Goal: Task Accomplishment & Management: Use online tool/utility

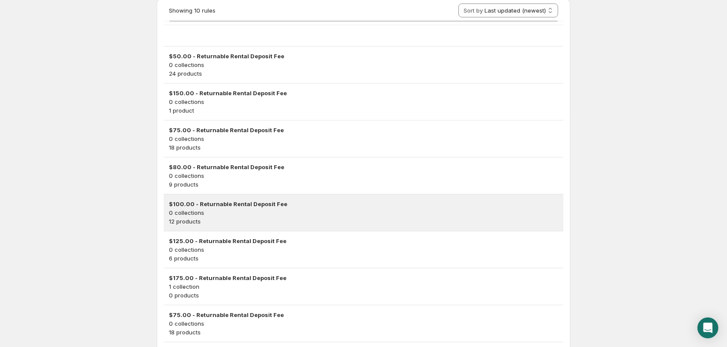
scroll to position [44, 0]
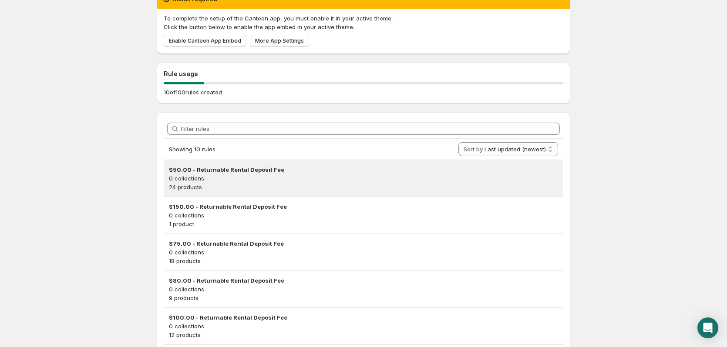
click at [300, 175] on p "0 collections" at bounding box center [363, 178] width 389 height 9
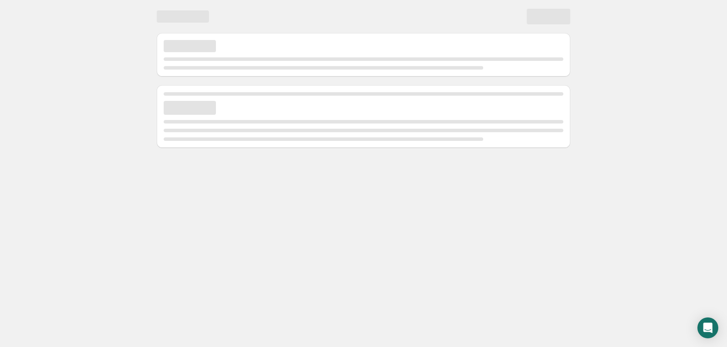
scroll to position [0, 0]
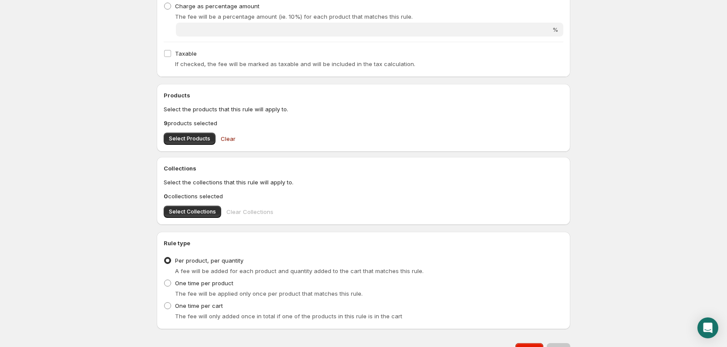
scroll to position [330, 0]
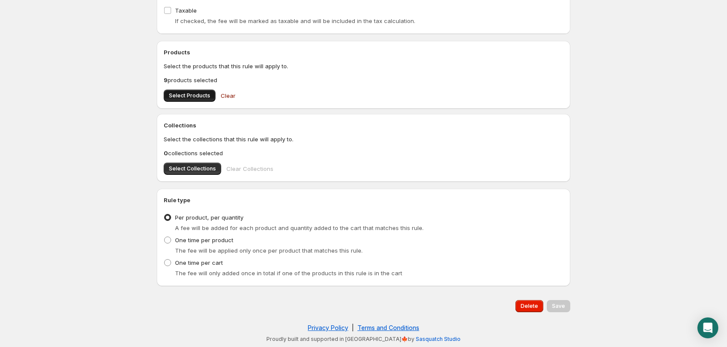
click at [193, 95] on span "Select Products" at bounding box center [189, 95] width 41 height 7
click at [190, 98] on span "Select Products" at bounding box center [189, 95] width 41 height 7
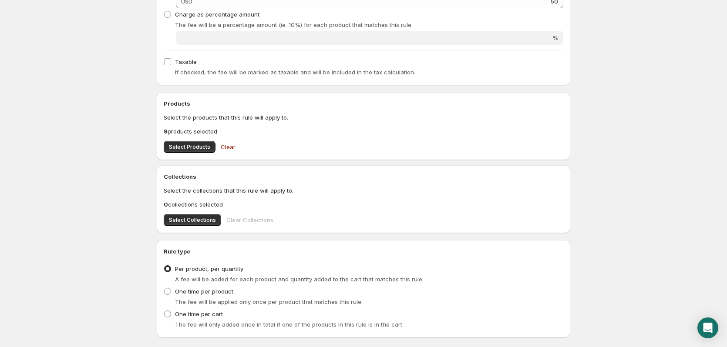
scroll to position [243, 0]
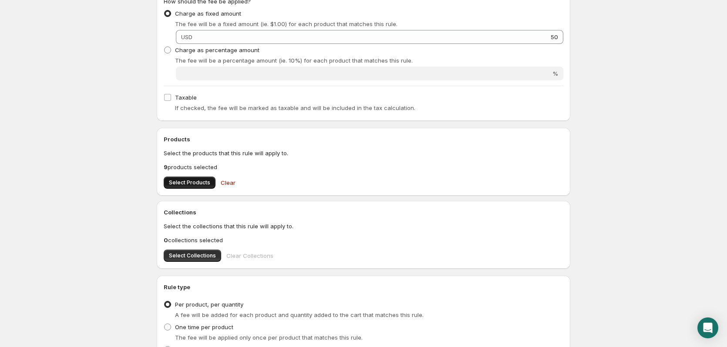
click at [196, 179] on button "Select Products" at bounding box center [190, 183] width 52 height 12
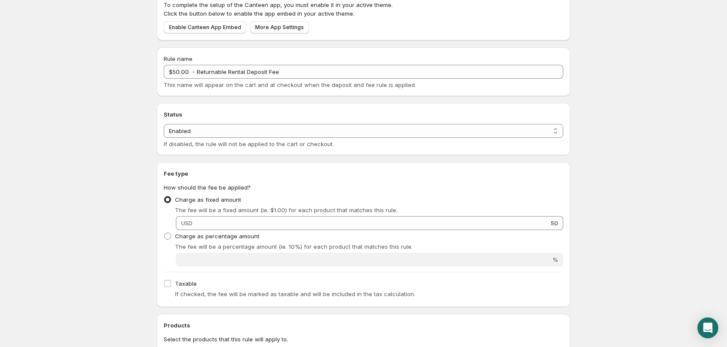
scroll to position [0, 0]
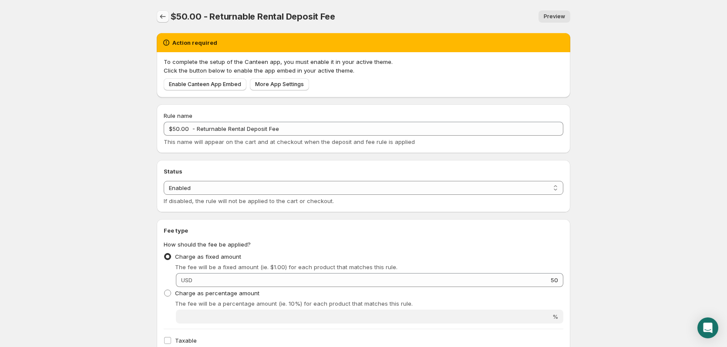
click at [163, 12] on button "Settings" at bounding box center [163, 16] width 12 height 12
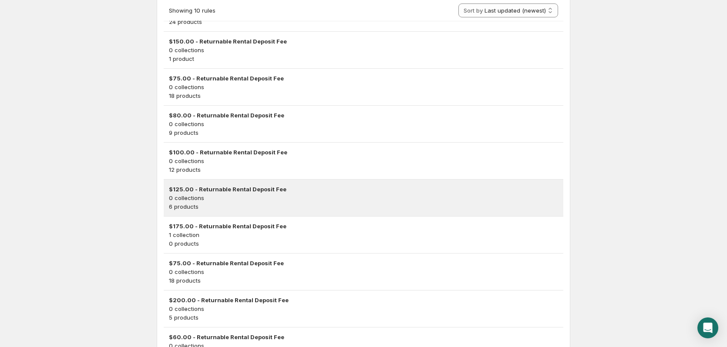
scroll to position [261, 0]
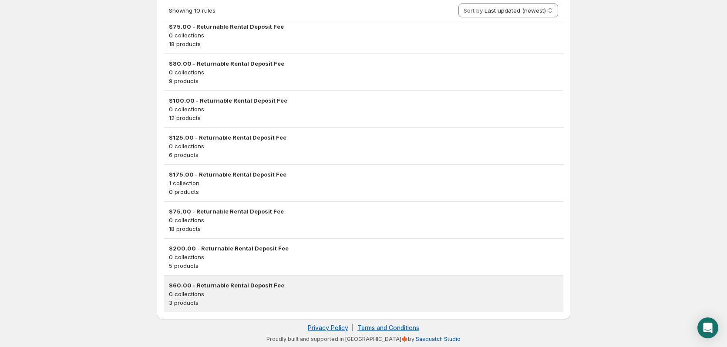
click at [213, 290] on p "0 collections" at bounding box center [363, 294] width 389 height 9
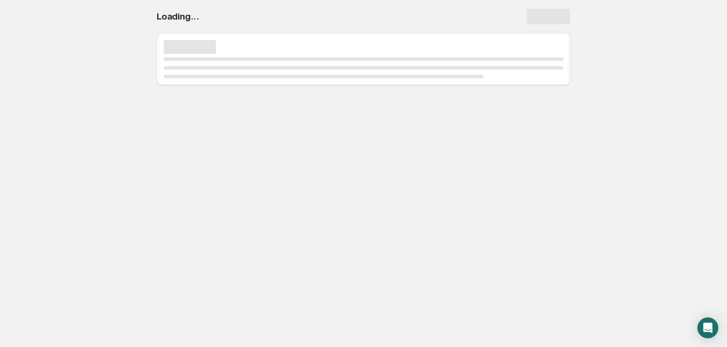
scroll to position [0, 0]
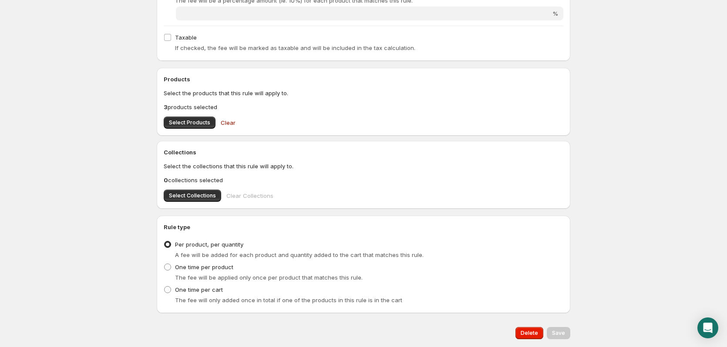
scroll to position [305, 0]
click at [189, 121] on span "Select Products" at bounding box center [189, 121] width 41 height 7
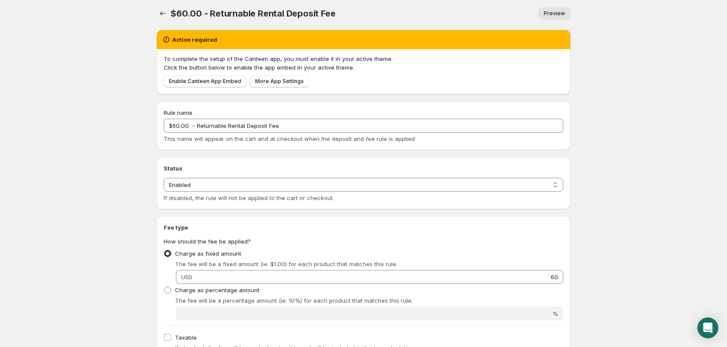
scroll to position [0, 0]
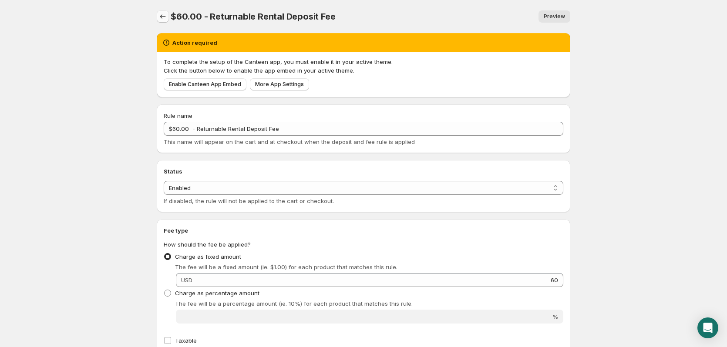
click at [165, 14] on icon "Settings" at bounding box center [162, 16] width 9 height 9
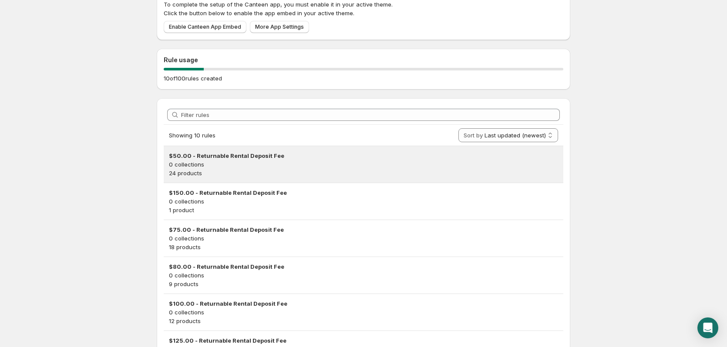
scroll to position [131, 0]
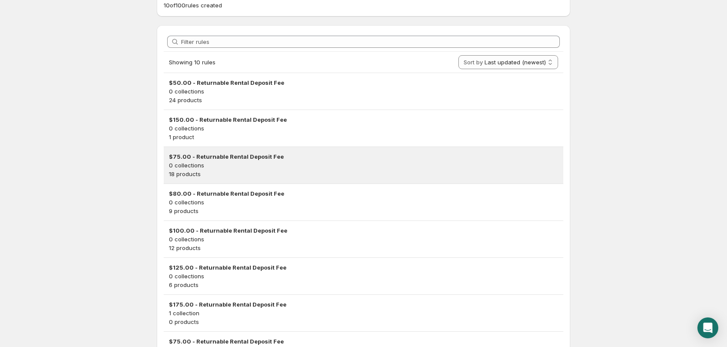
click at [219, 155] on h3 "$75.00 - Returnable Rental Deposit Fee" at bounding box center [363, 156] width 389 height 9
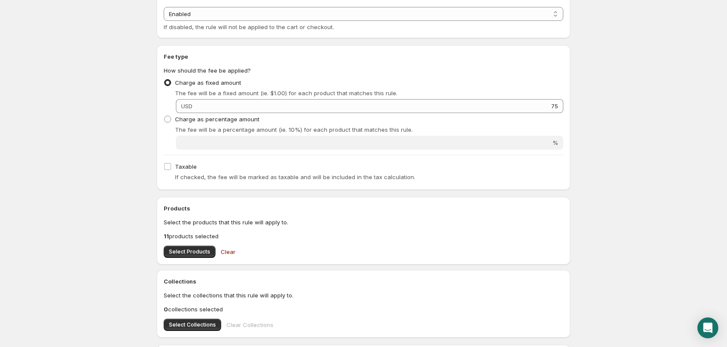
scroll to position [330, 0]
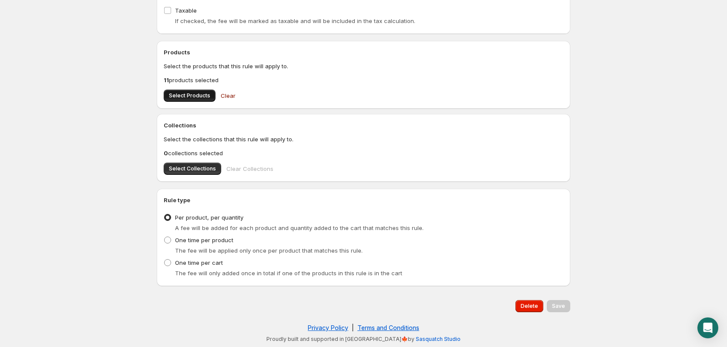
click at [185, 94] on span "Select Products" at bounding box center [189, 95] width 41 height 7
click at [190, 97] on span "Select Products" at bounding box center [189, 95] width 41 height 7
click at [190, 98] on span "Select Products" at bounding box center [189, 95] width 41 height 7
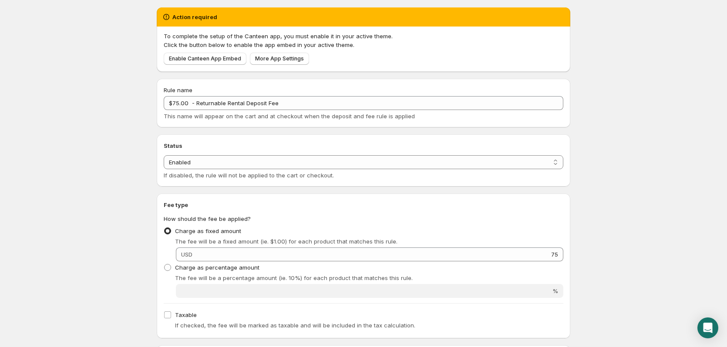
scroll to position [0, 0]
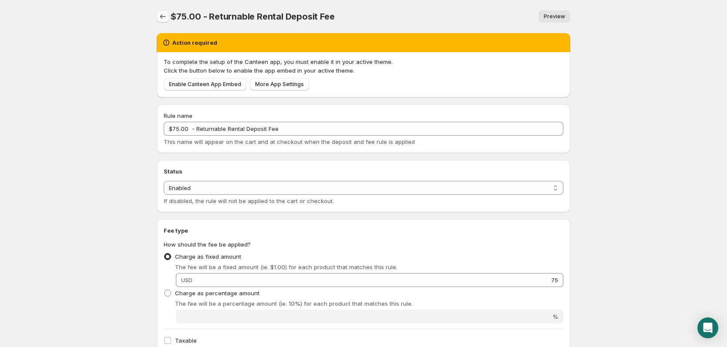
click at [161, 19] on icon "Settings" at bounding box center [162, 16] width 9 height 9
click at [158, 17] on button "Settings" at bounding box center [163, 16] width 12 height 12
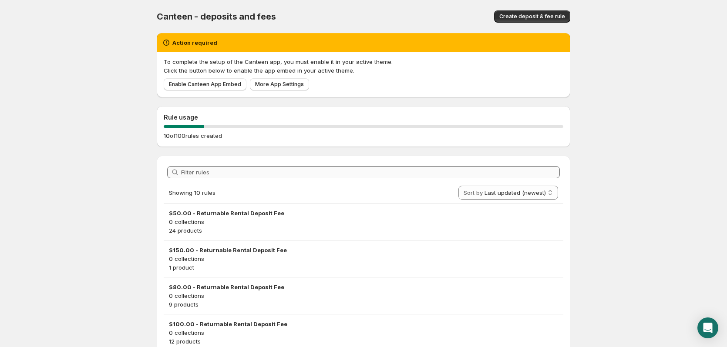
scroll to position [131, 0]
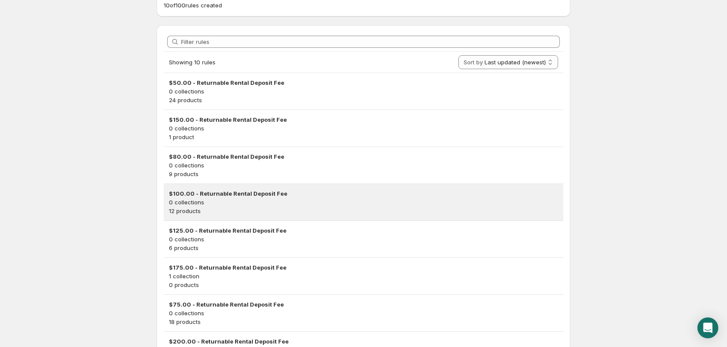
click at [227, 203] on p "0 collections" at bounding box center [363, 202] width 389 height 9
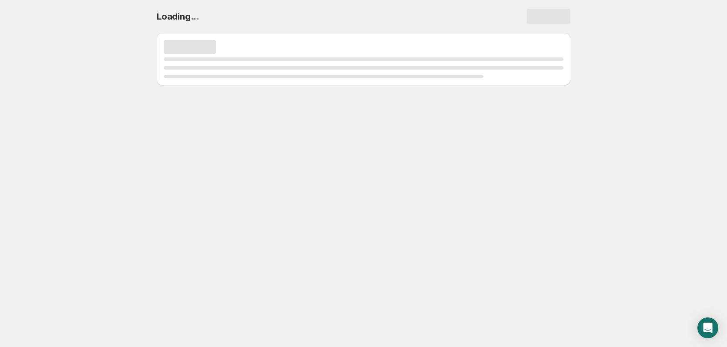
scroll to position [0, 0]
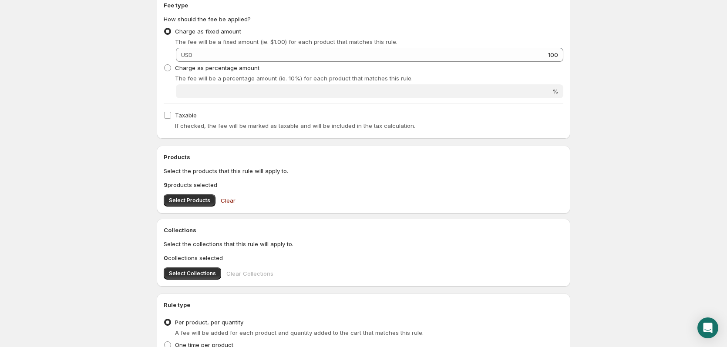
scroll to position [305, 0]
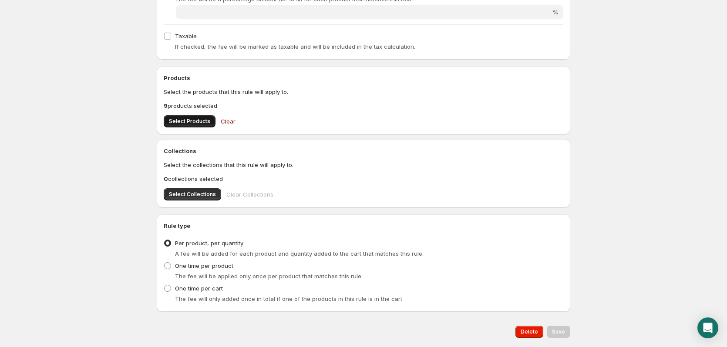
click at [188, 123] on span "Select Products" at bounding box center [189, 121] width 41 height 7
click at [561, 333] on span "Save" at bounding box center [558, 332] width 13 height 7
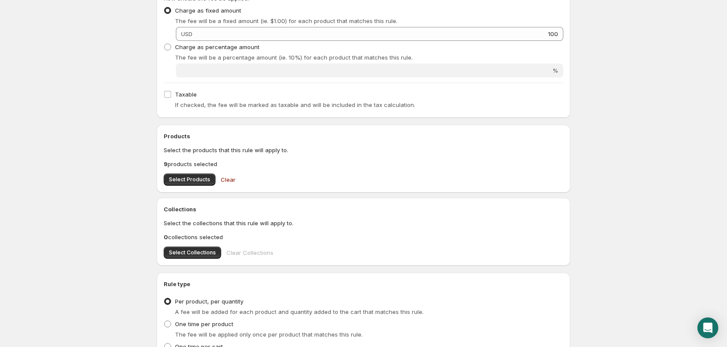
scroll to position [261, 0]
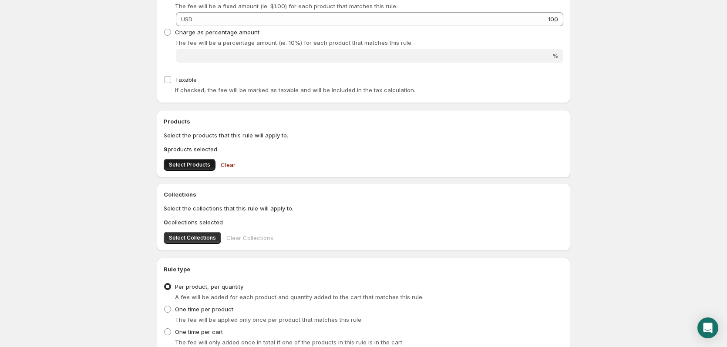
click at [198, 164] on span "Select Products" at bounding box center [189, 164] width 41 height 7
click at [171, 169] on button "Select Products" at bounding box center [190, 165] width 52 height 12
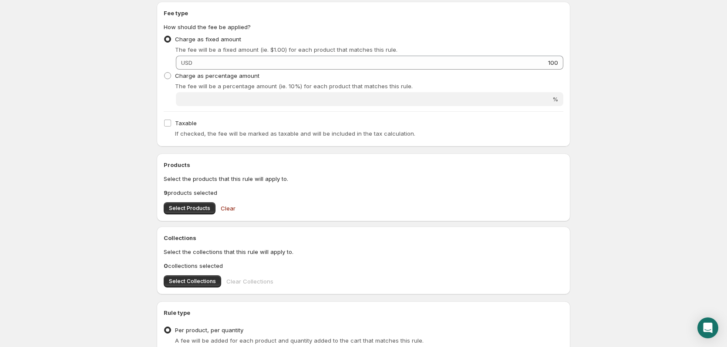
scroll to position [330, 0]
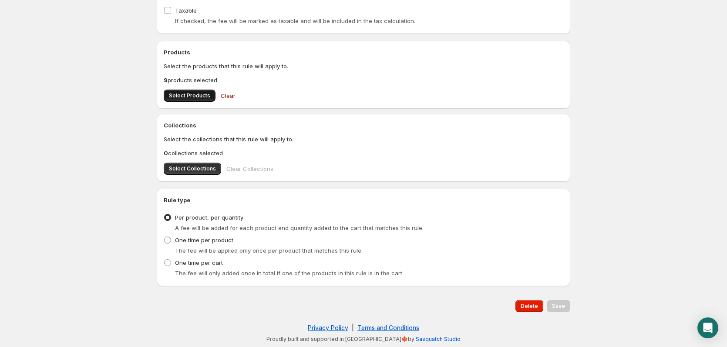
click at [191, 97] on span "Select Products" at bounding box center [189, 95] width 41 height 7
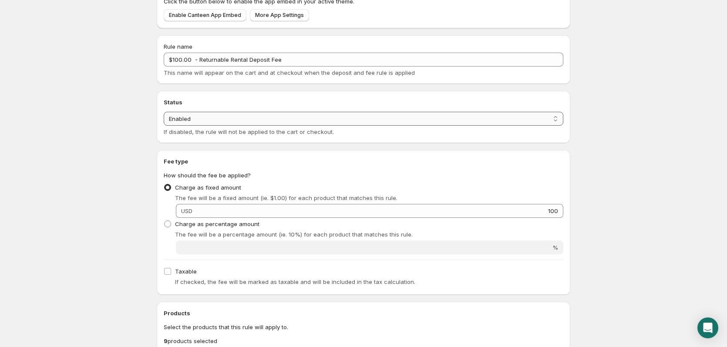
scroll to position [0, 0]
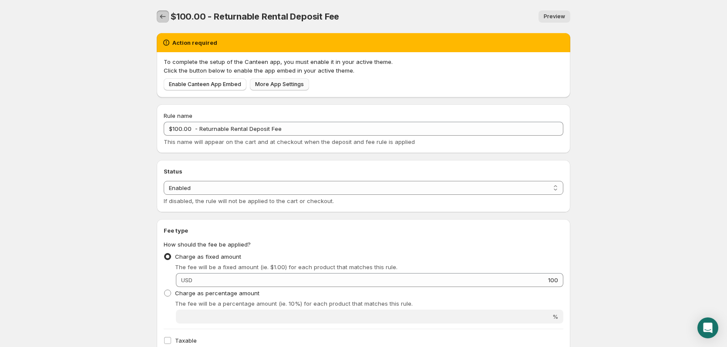
drag, startPoint x: 160, startPoint y: 18, endPoint x: 296, endPoint y: 84, distance: 150.7
click at [296, 84] on div "$100.00 - Returnable Rental Deposit Fee. This page is ready $100.00 - Returnabl…" at bounding box center [363, 339] width 434 height 678
click at [333, 81] on div "Enable Canteen App Embed More App Settings" at bounding box center [361, 83] width 403 height 16
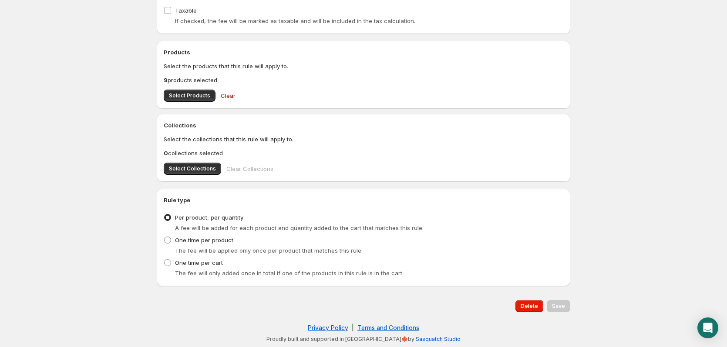
scroll to position [287, 0]
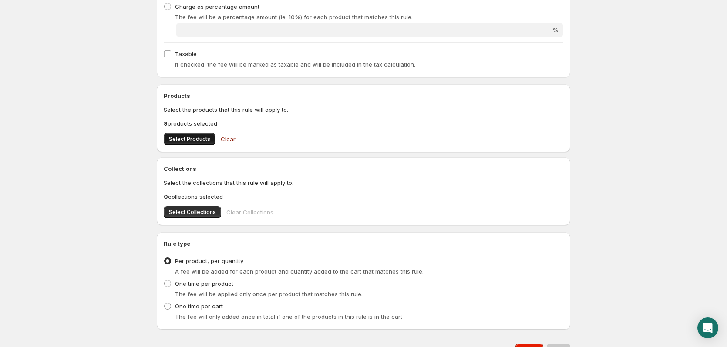
click at [191, 142] on span "Select Products" at bounding box center [189, 139] width 41 height 7
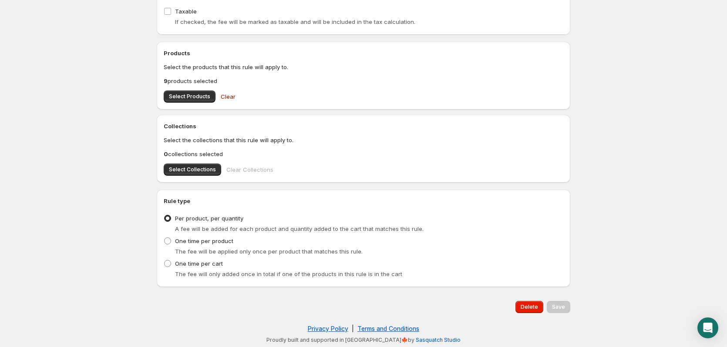
scroll to position [330, 0]
click at [528, 307] on span "Delete" at bounding box center [529, 306] width 17 height 7
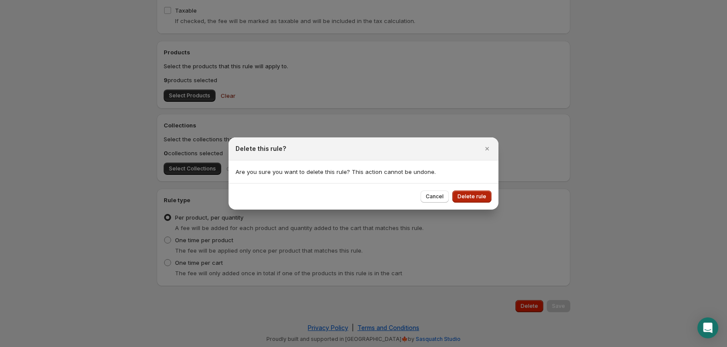
click at [477, 198] on span "Delete rule" at bounding box center [471, 196] width 29 height 7
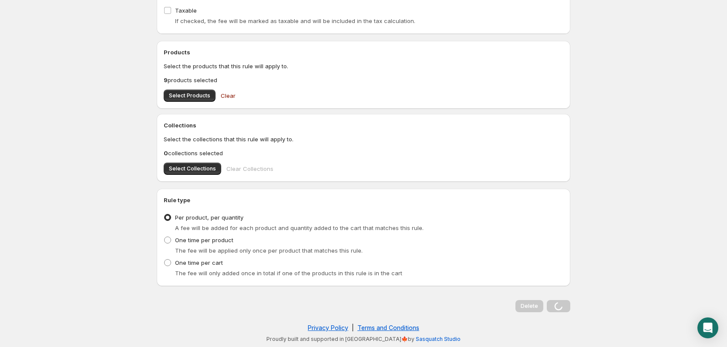
scroll to position [0, 0]
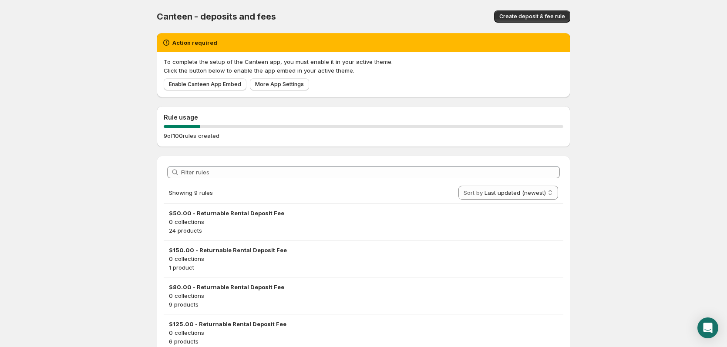
drag, startPoint x: 521, startPoint y: 13, endPoint x: 404, endPoint y: 157, distance: 185.7
click at [404, 157] on div "Canteen - deposits and fees. This page is ready Canteen - deposits and fees Cre…" at bounding box center [363, 285] width 434 height 571
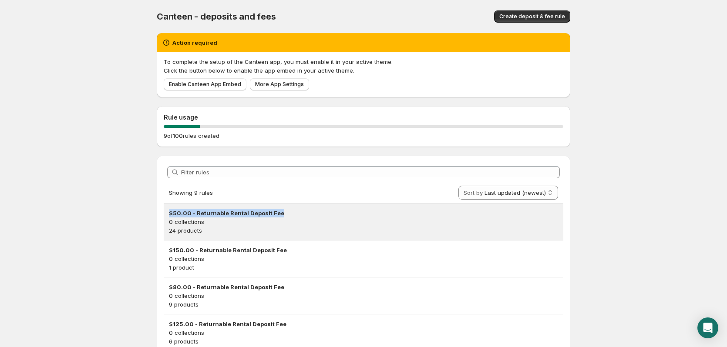
drag, startPoint x: 281, startPoint y: 213, endPoint x: 167, endPoint y: 217, distance: 114.5
click at [167, 217] on div "$50.00 - Returnable Rental Deposit Fee 0 collections 24 products" at bounding box center [364, 222] width 400 height 37
copy h3 "$50.00 - Returnable Rental Deposit Fee"
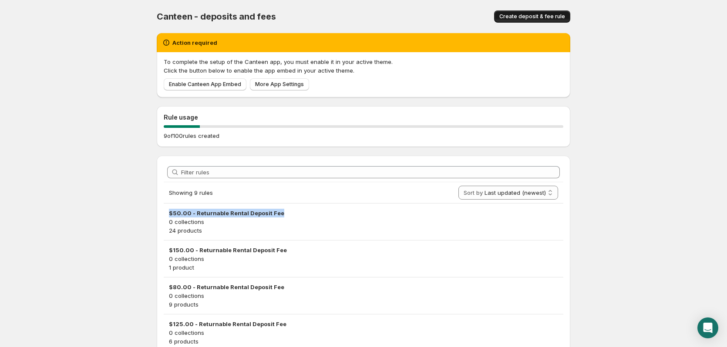
click at [521, 17] on span "Create deposit & fee rule" at bounding box center [532, 16] width 66 height 7
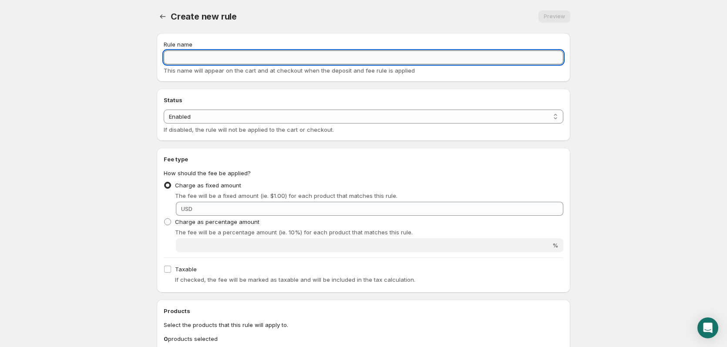
click at [230, 59] on input "Rule name" at bounding box center [364, 57] width 400 height 14
paste input "$50.00 - Returnable Rental Deposit Fee"
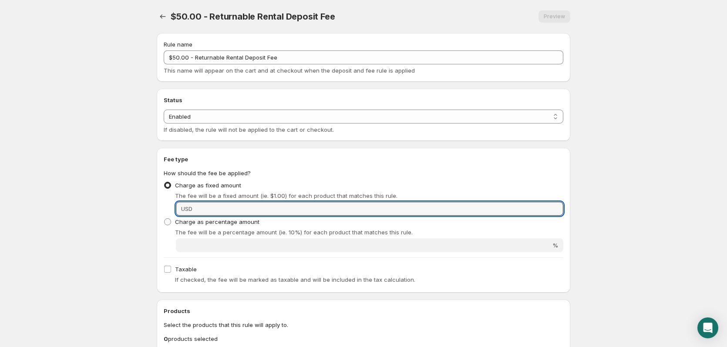
drag, startPoint x: 215, startPoint y: 210, endPoint x: 171, endPoint y: 212, distance: 44.5
click at [171, 212] on div "Fixed amount USD" at bounding box center [364, 209] width 400 height 14
click at [227, 205] on input "Fixed amount" at bounding box center [379, 209] width 368 height 14
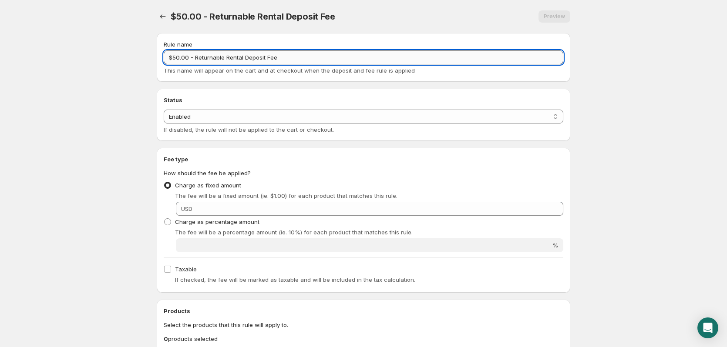
drag, startPoint x: 178, startPoint y: 57, endPoint x: 174, endPoint y: 56, distance: 4.4
click at [173, 57] on input "$50.00 - Returnable Rental Deposit Fee" at bounding box center [364, 57] width 400 height 14
type input "$100.00 - Returnable Rental Deposit Fee"
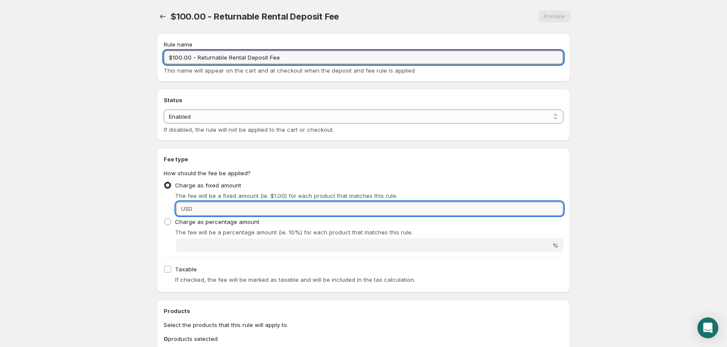
click at [200, 212] on input "Fixed amount" at bounding box center [379, 209] width 368 height 14
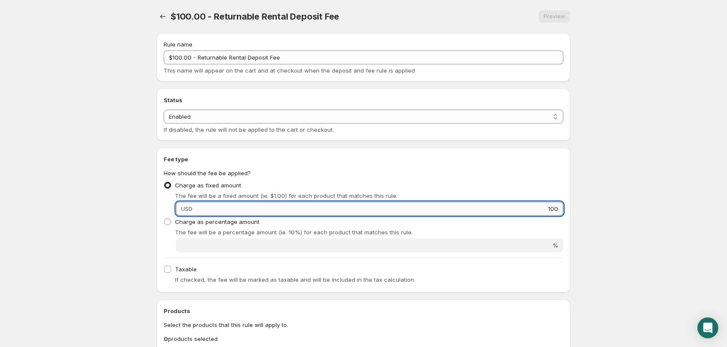
click at [200, 212] on input "100" at bounding box center [379, 209] width 368 height 14
click at [204, 207] on input "100" at bounding box center [379, 209] width 368 height 14
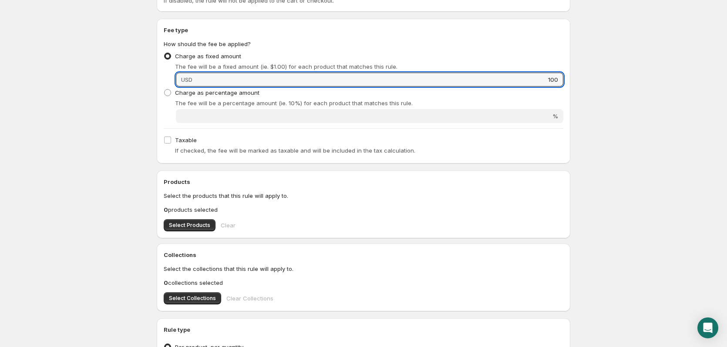
scroll to position [131, 0]
type input "100"
click at [195, 223] on span "Select Products" at bounding box center [189, 224] width 41 height 7
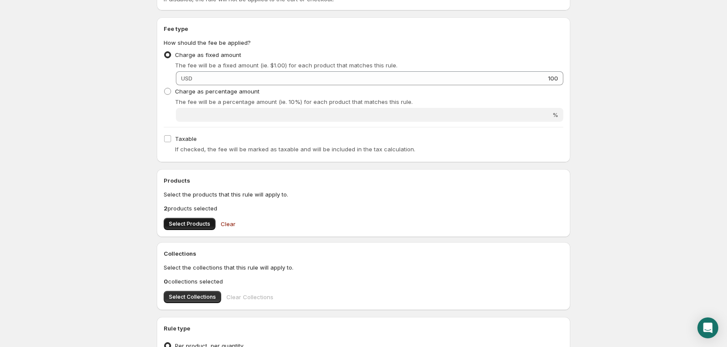
click at [204, 223] on span "Select Products" at bounding box center [189, 224] width 41 height 7
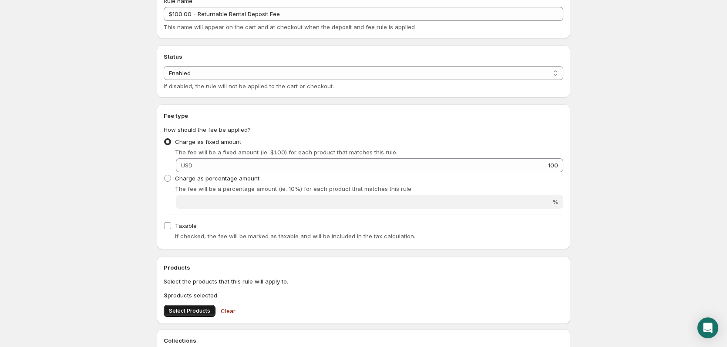
click at [198, 308] on span "Select Products" at bounding box center [189, 311] width 41 height 7
click at [193, 311] on span "Select Products" at bounding box center [189, 311] width 41 height 7
click at [200, 311] on span "Select Products" at bounding box center [189, 311] width 41 height 7
click at [195, 311] on span "Select Products" at bounding box center [189, 311] width 41 height 7
click at [192, 311] on span "Select Products" at bounding box center [189, 311] width 41 height 7
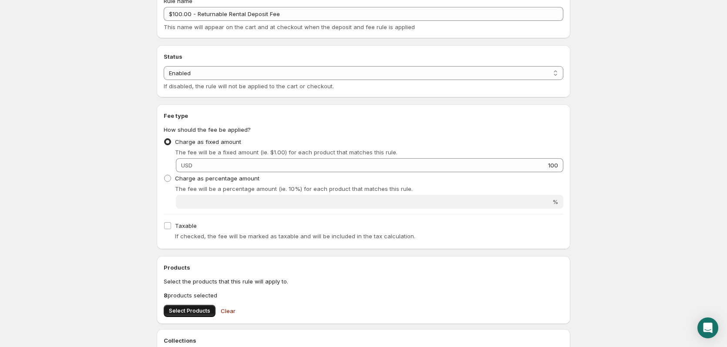
click at [200, 308] on span "Select Products" at bounding box center [189, 311] width 41 height 7
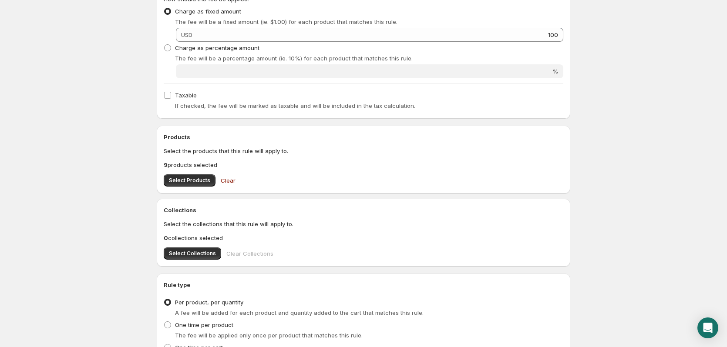
scroll to position [259, 0]
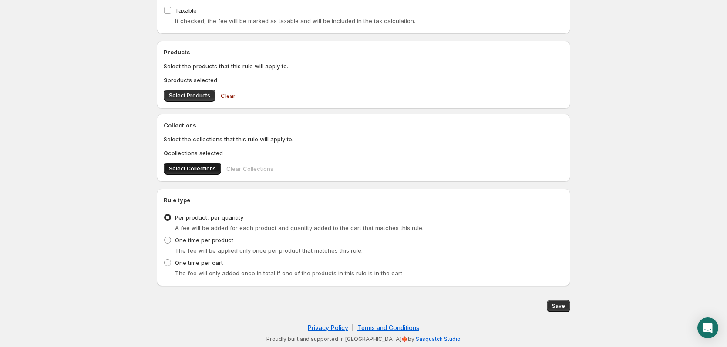
click at [202, 169] on span "Select Collections" at bounding box center [192, 168] width 47 height 7
click at [559, 308] on span "Save" at bounding box center [558, 306] width 13 height 7
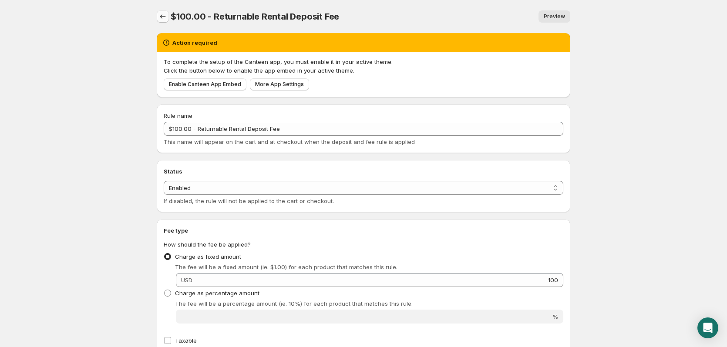
click at [165, 15] on icon "Settings" at bounding box center [162, 16] width 9 height 9
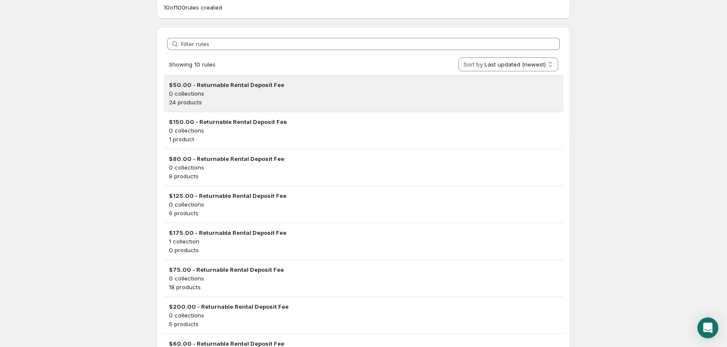
scroll to position [131, 0]
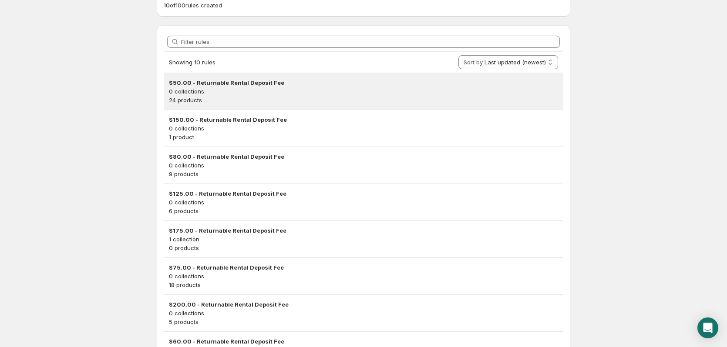
click at [231, 84] on h3 "$50.00 - Returnable Rental Deposit Fee" at bounding box center [363, 82] width 389 height 9
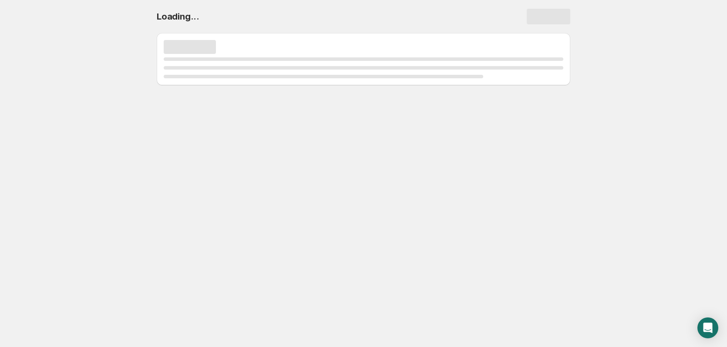
scroll to position [0, 0]
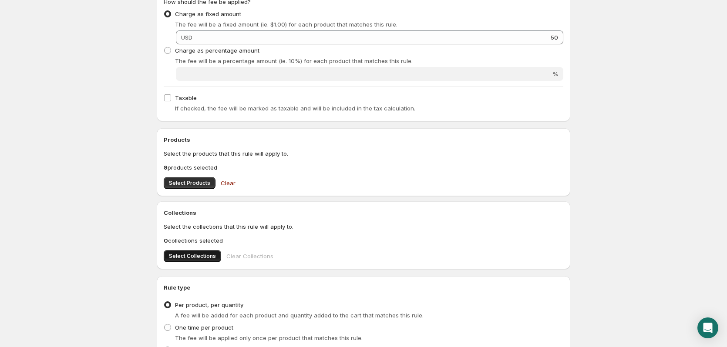
scroll to position [330, 0]
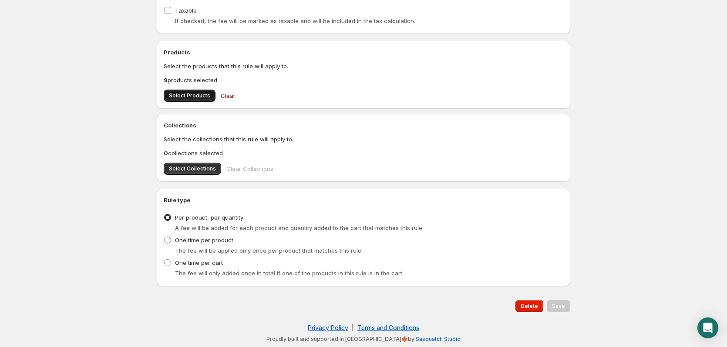
click at [181, 96] on span "Select Products" at bounding box center [189, 95] width 41 height 7
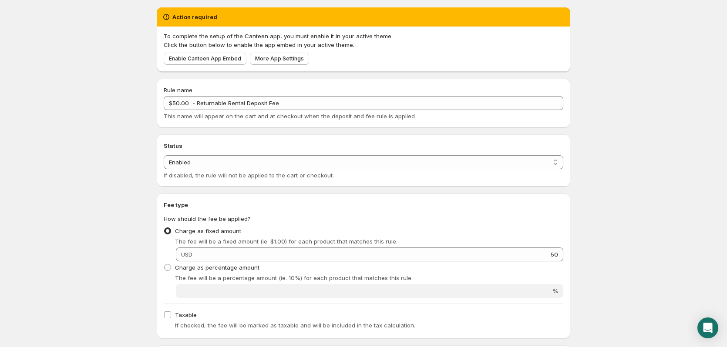
scroll to position [0, 0]
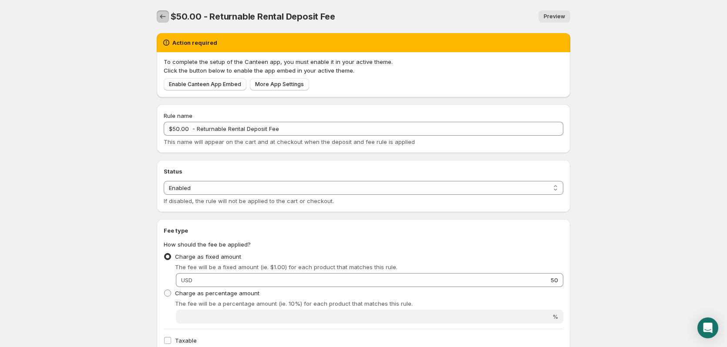
click at [163, 13] on icon "Settings" at bounding box center [162, 16] width 9 height 9
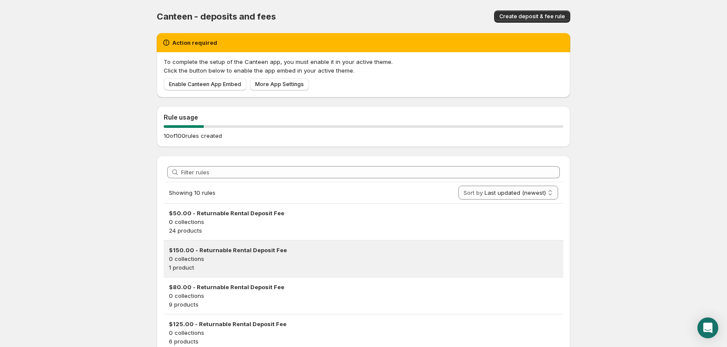
click at [209, 249] on h3 "$150.00 - Returnable Rental Deposit Fee" at bounding box center [363, 250] width 389 height 9
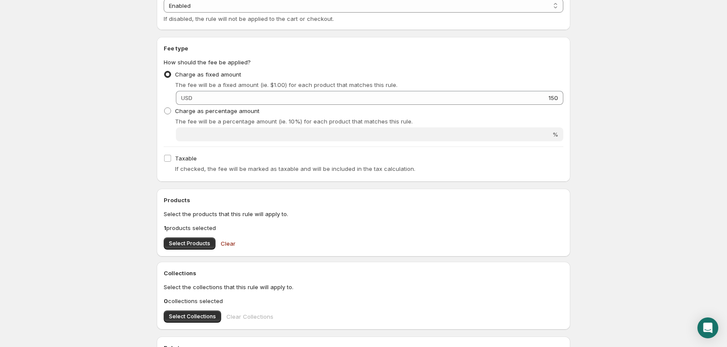
scroll to position [261, 0]
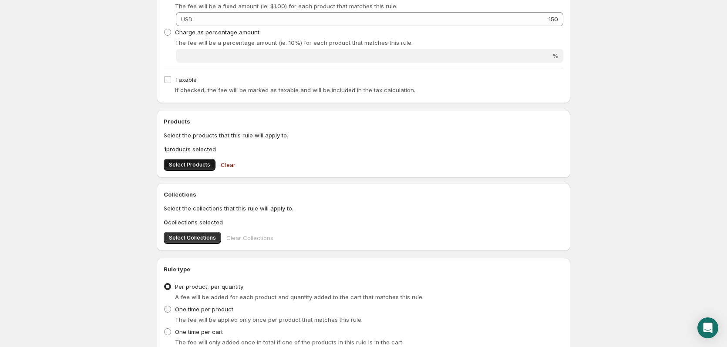
click at [194, 164] on span "Select Products" at bounding box center [189, 164] width 41 height 7
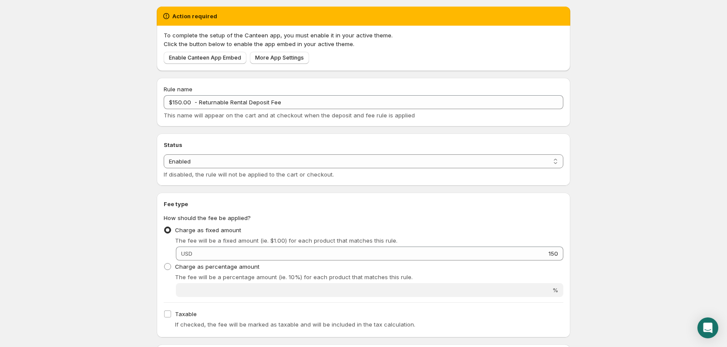
scroll to position [0, 0]
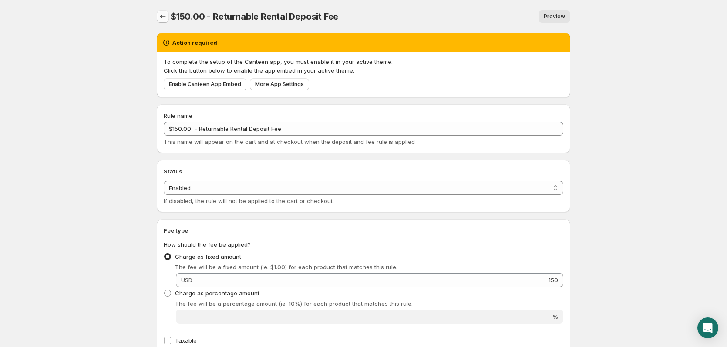
click at [161, 14] on icon "Settings" at bounding box center [162, 16] width 9 height 9
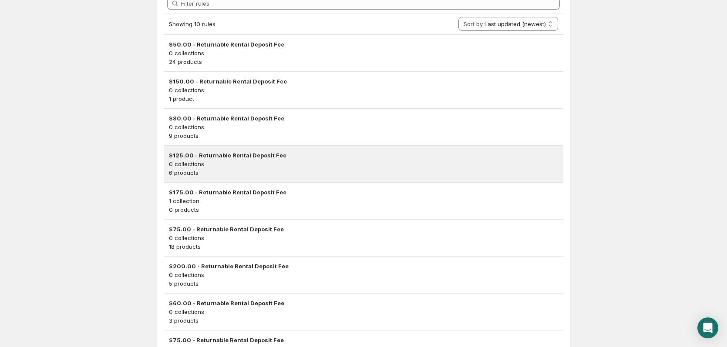
scroll to position [174, 0]
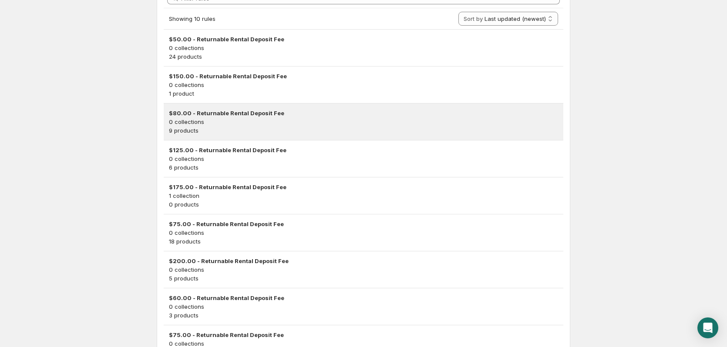
click at [209, 118] on p "0 collections" at bounding box center [363, 122] width 389 height 9
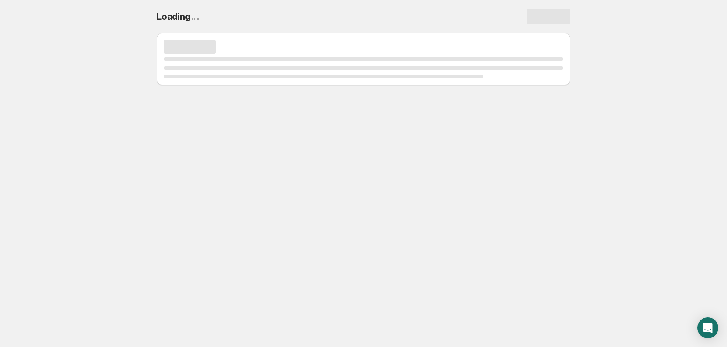
scroll to position [0, 0]
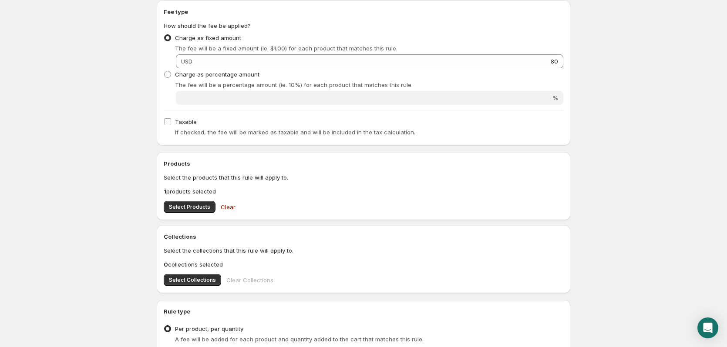
scroll to position [261, 0]
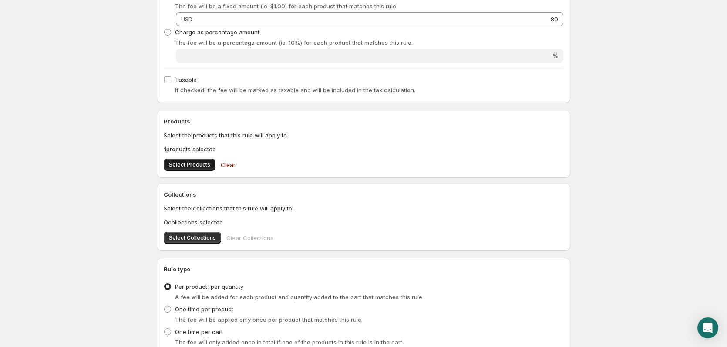
click at [207, 161] on button "Select Products" at bounding box center [190, 165] width 52 height 12
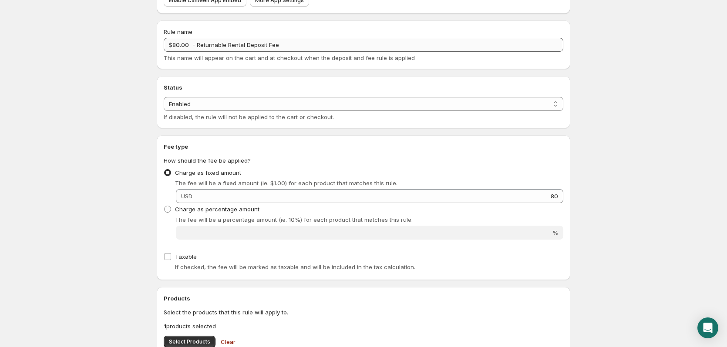
scroll to position [0, 0]
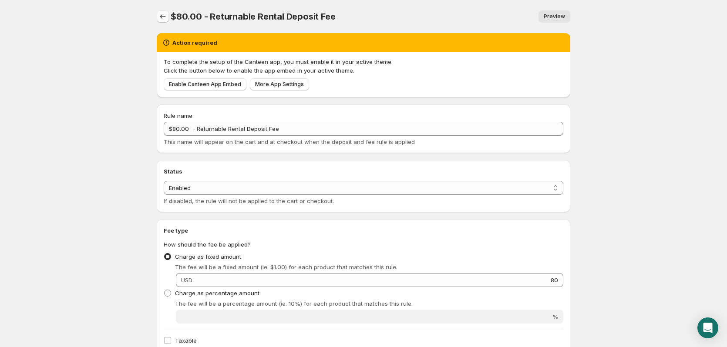
click at [165, 15] on icon "Settings" at bounding box center [162, 16] width 9 height 9
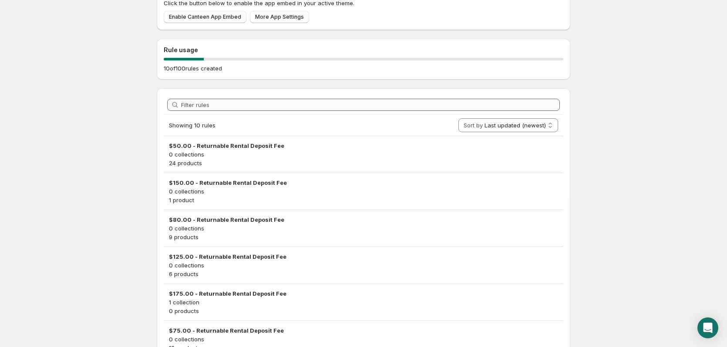
scroll to position [131, 0]
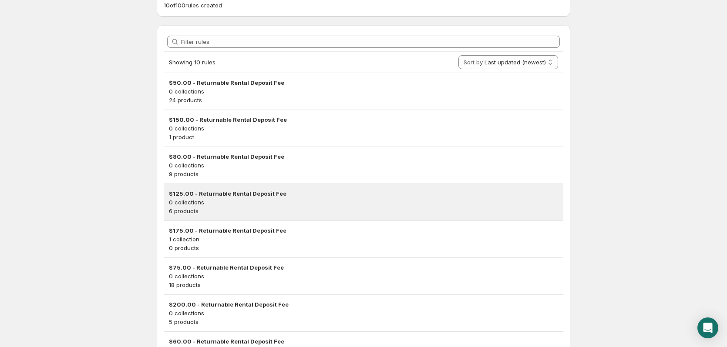
click at [215, 194] on h3 "$125.00 - Returnable Rental Deposit Fee" at bounding box center [363, 193] width 389 height 9
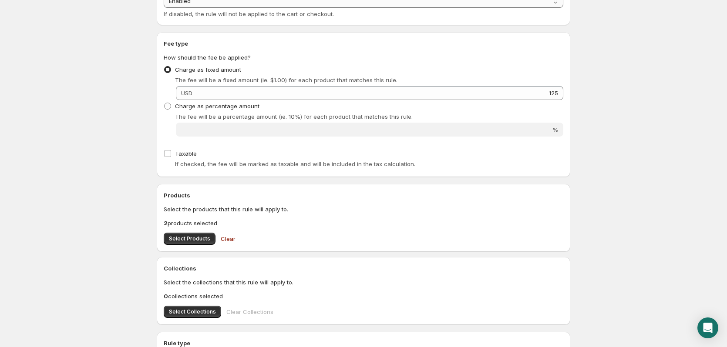
scroll to position [261, 0]
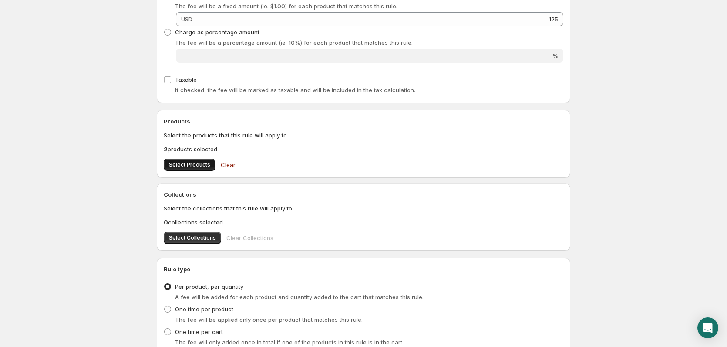
click at [198, 167] on span "Select Products" at bounding box center [189, 164] width 41 height 7
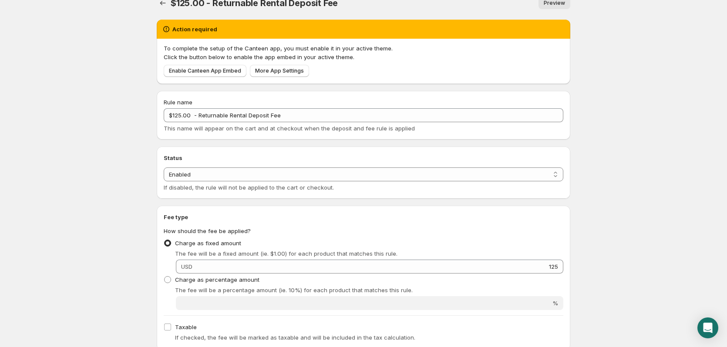
scroll to position [0, 0]
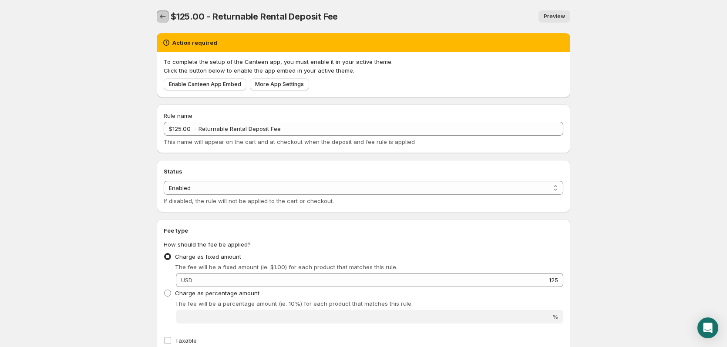
click at [165, 16] on icon "Settings" at bounding box center [162, 16] width 9 height 9
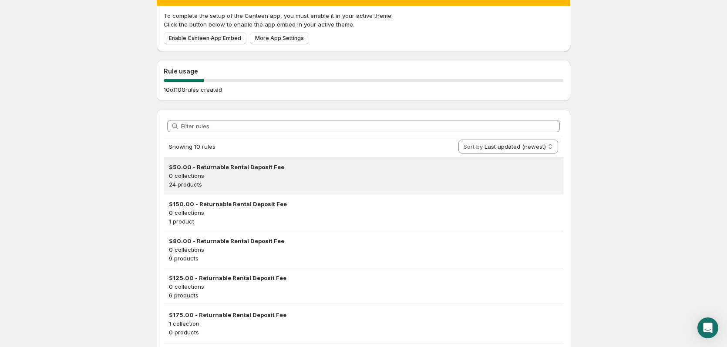
scroll to position [174, 0]
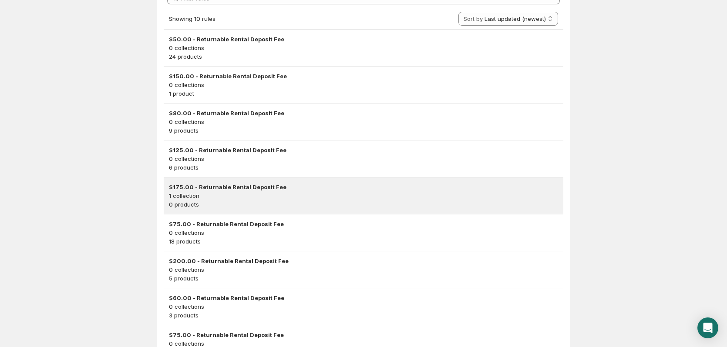
click at [199, 188] on h3 "$175.00 - Returnable Rental Deposit Fee" at bounding box center [363, 187] width 389 height 9
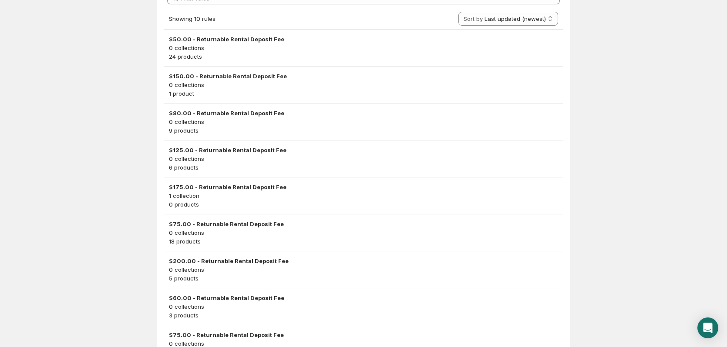
scroll to position [0, 0]
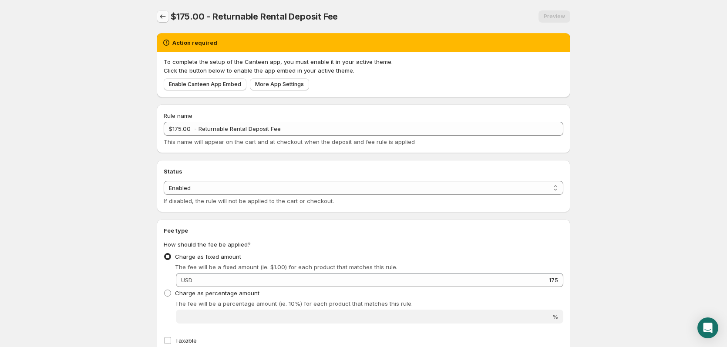
click at [159, 18] on icon "Settings" at bounding box center [162, 16] width 9 height 9
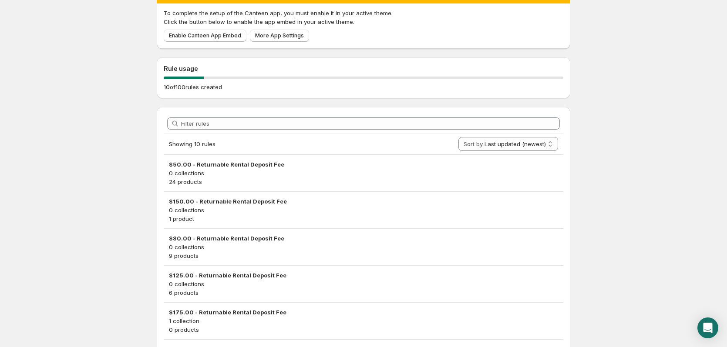
scroll to position [131, 0]
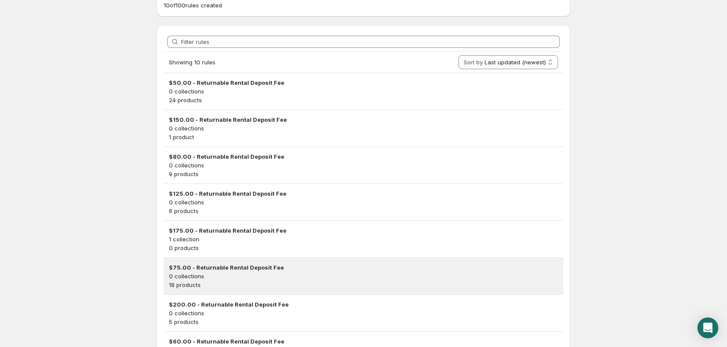
click at [218, 267] on h3 "$75.00 - Returnable Rental Deposit Fee" at bounding box center [363, 267] width 389 height 9
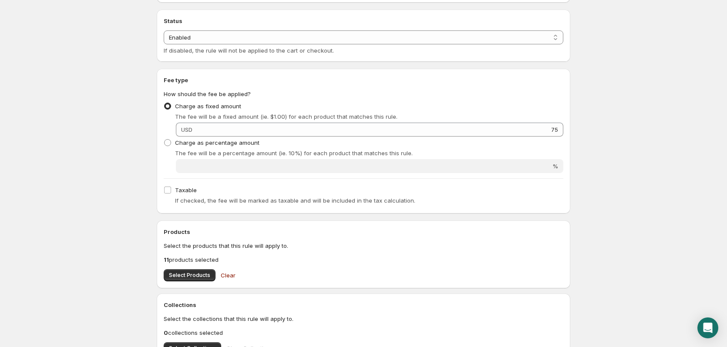
scroll to position [305, 0]
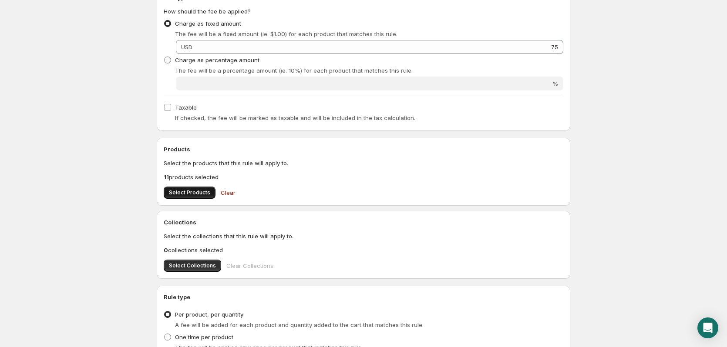
click at [191, 195] on span "Select Products" at bounding box center [189, 192] width 41 height 7
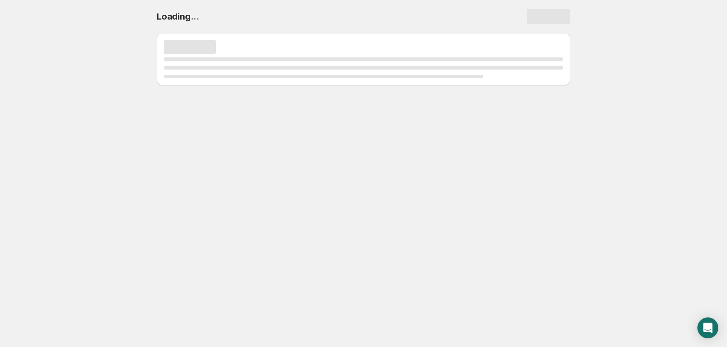
scroll to position [0, 0]
